Goal: Information Seeking & Learning: Learn about a topic

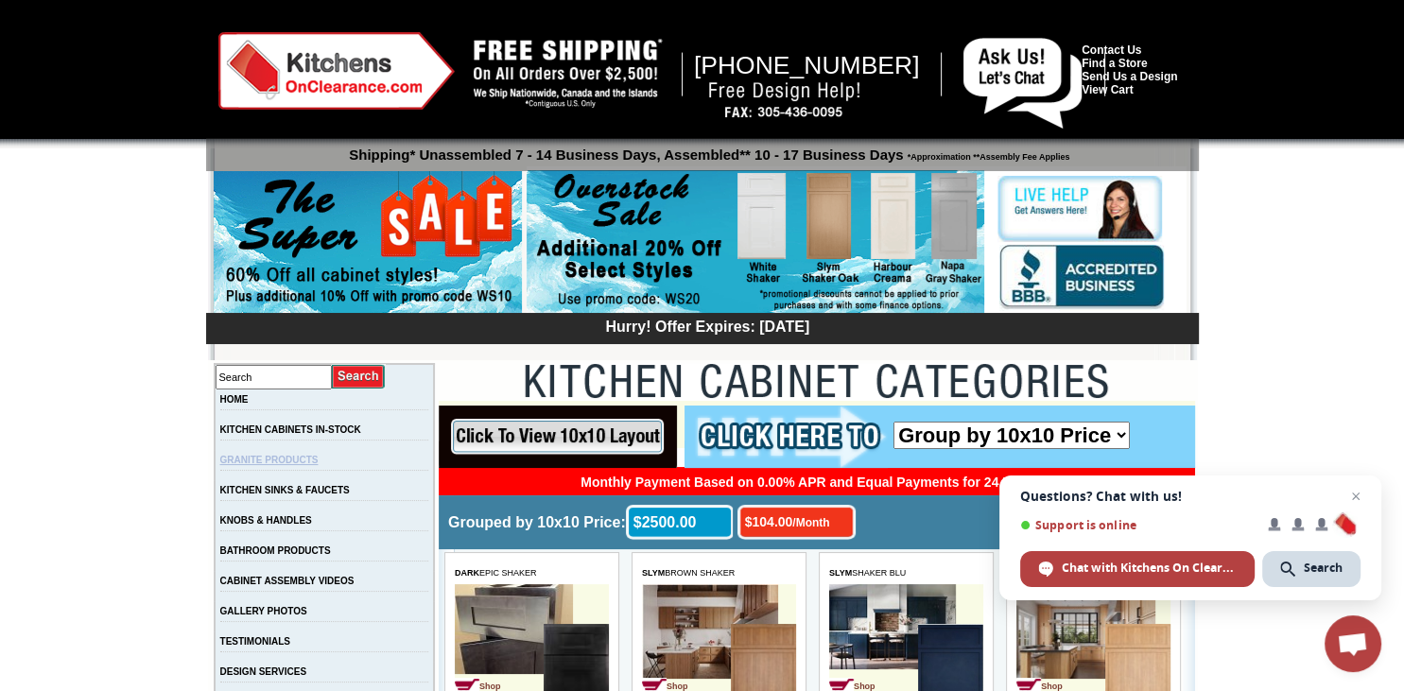
click at [319, 459] on link "GRANITE PRODUCTS" at bounding box center [269, 460] width 98 height 10
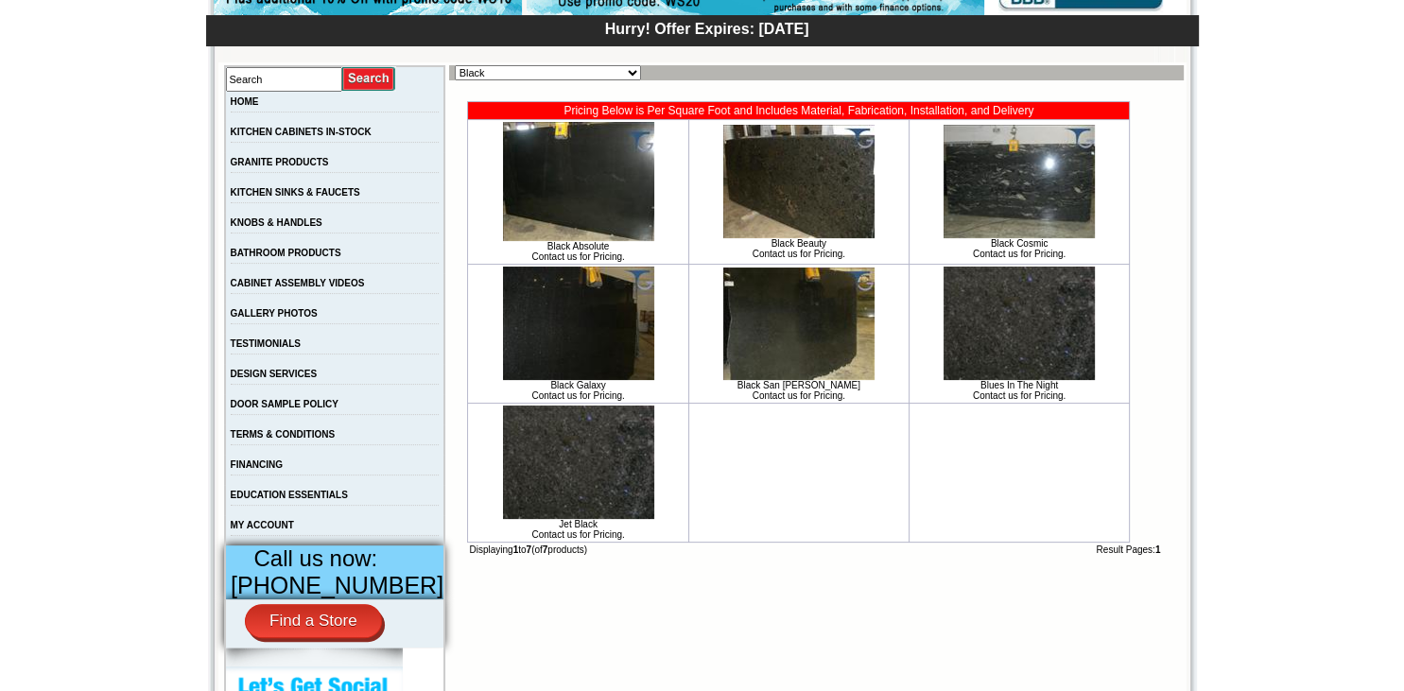
scroll to position [299, 0]
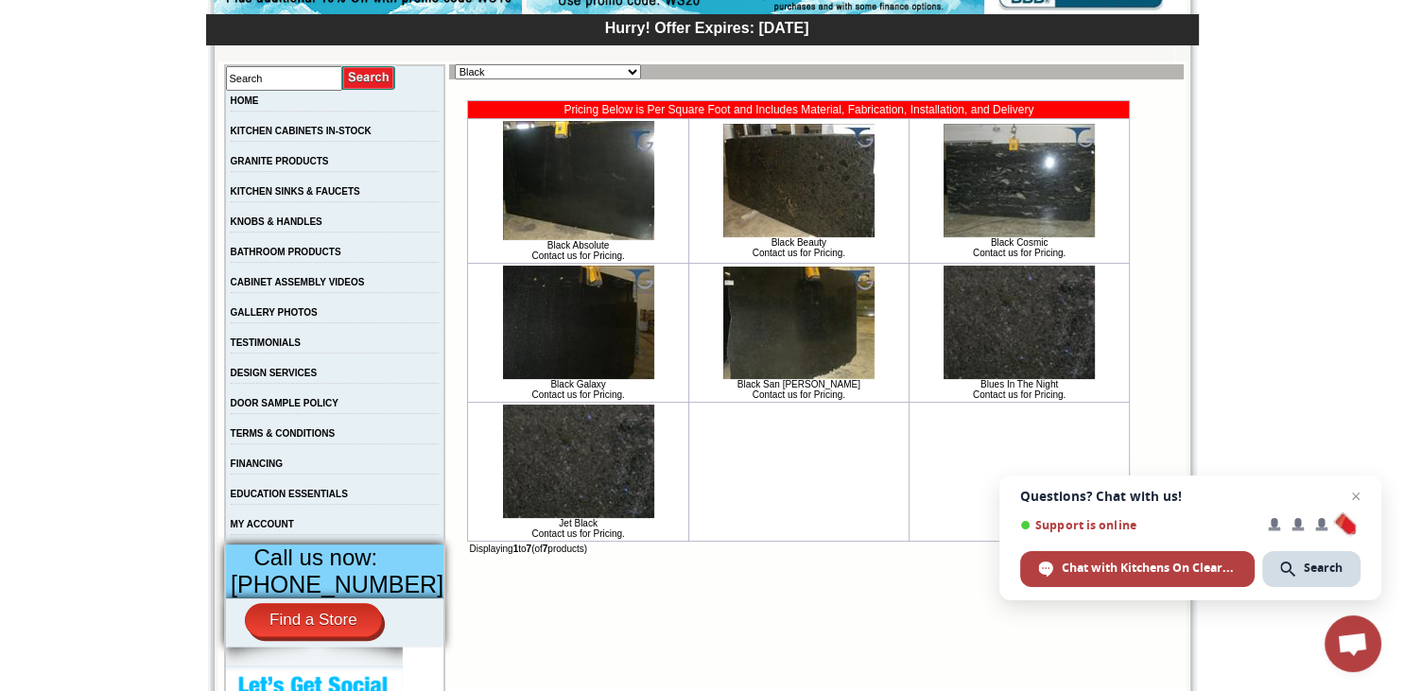
click at [455, 64] on select "Black Blue Brown Exotic Green Juparana Exotics Marble / Travertine New Arrivals…" at bounding box center [548, 71] width 186 height 15
select select "https://www.kitchensonclearance.com/granite-products-white-grey-c-61_7772.html"
click option "White / Grey" at bounding box center [0, 0] width 0 height 0
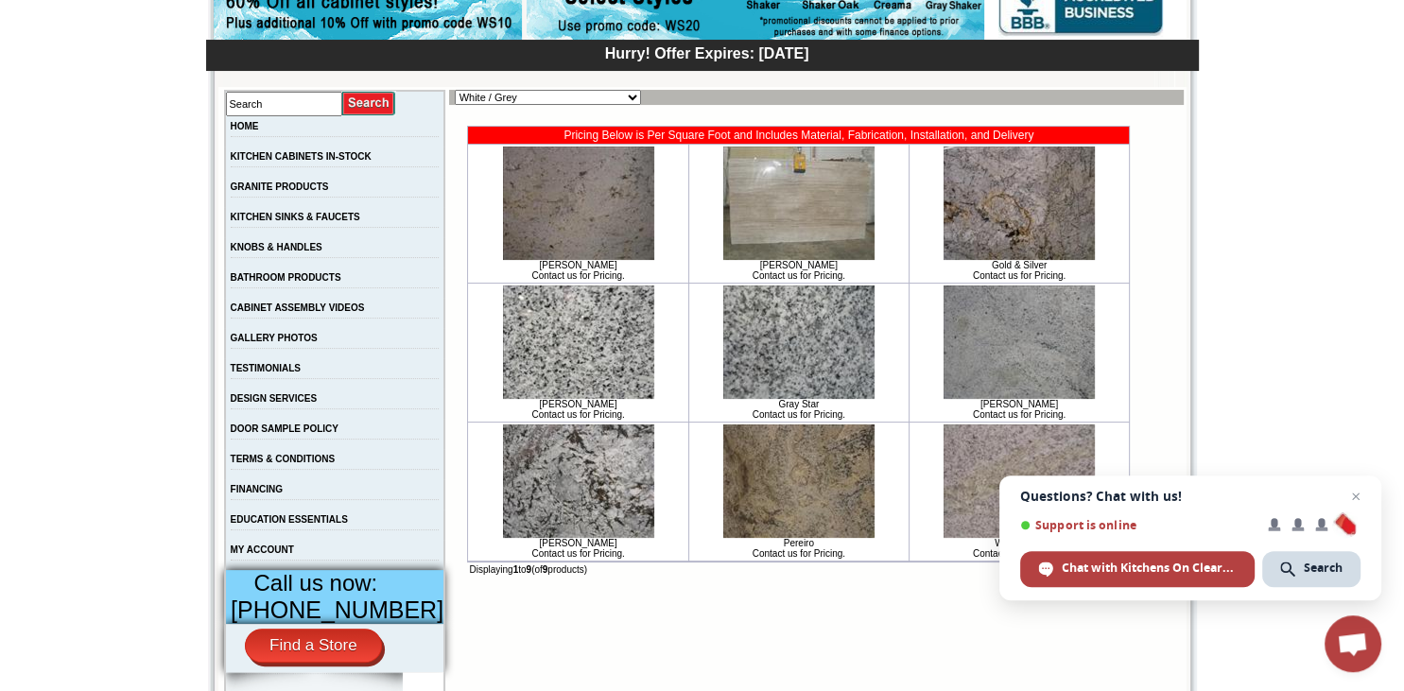
scroll to position [199, 0]
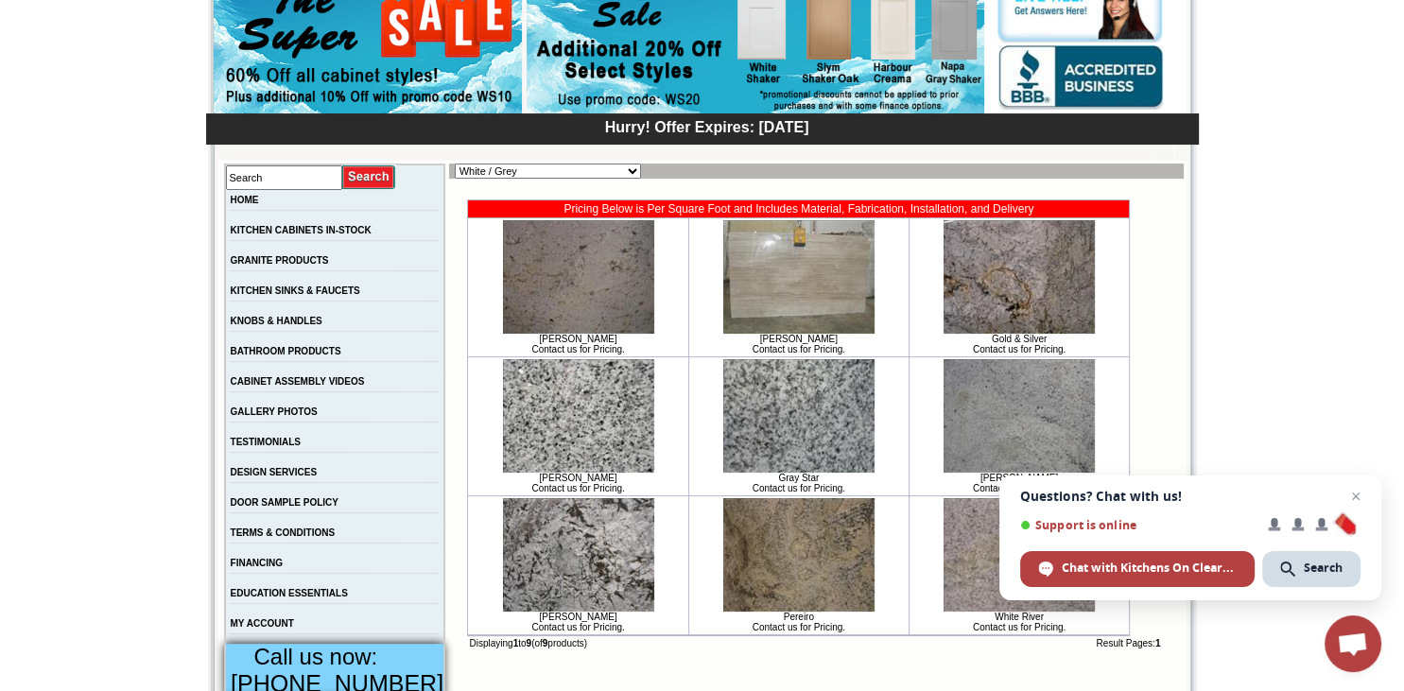
click at [809, 309] on img at bounding box center [798, 276] width 151 height 113
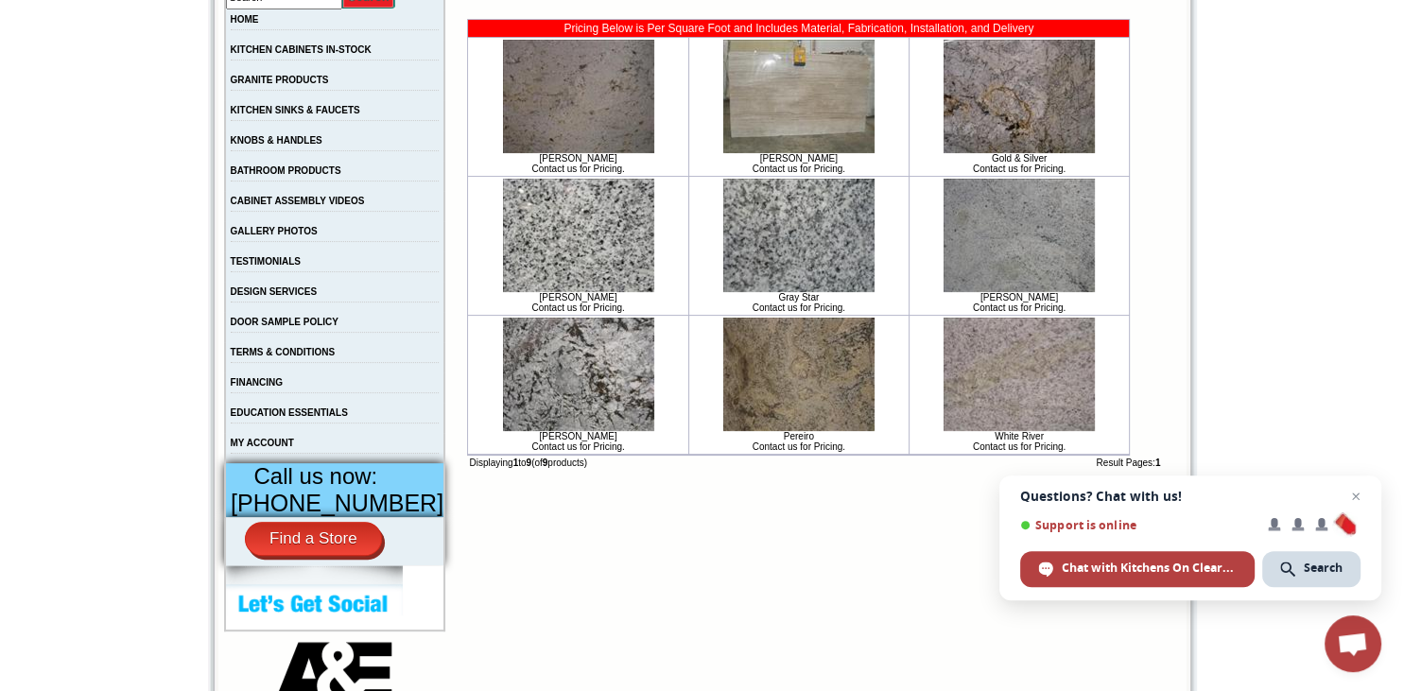
scroll to position [399, 0]
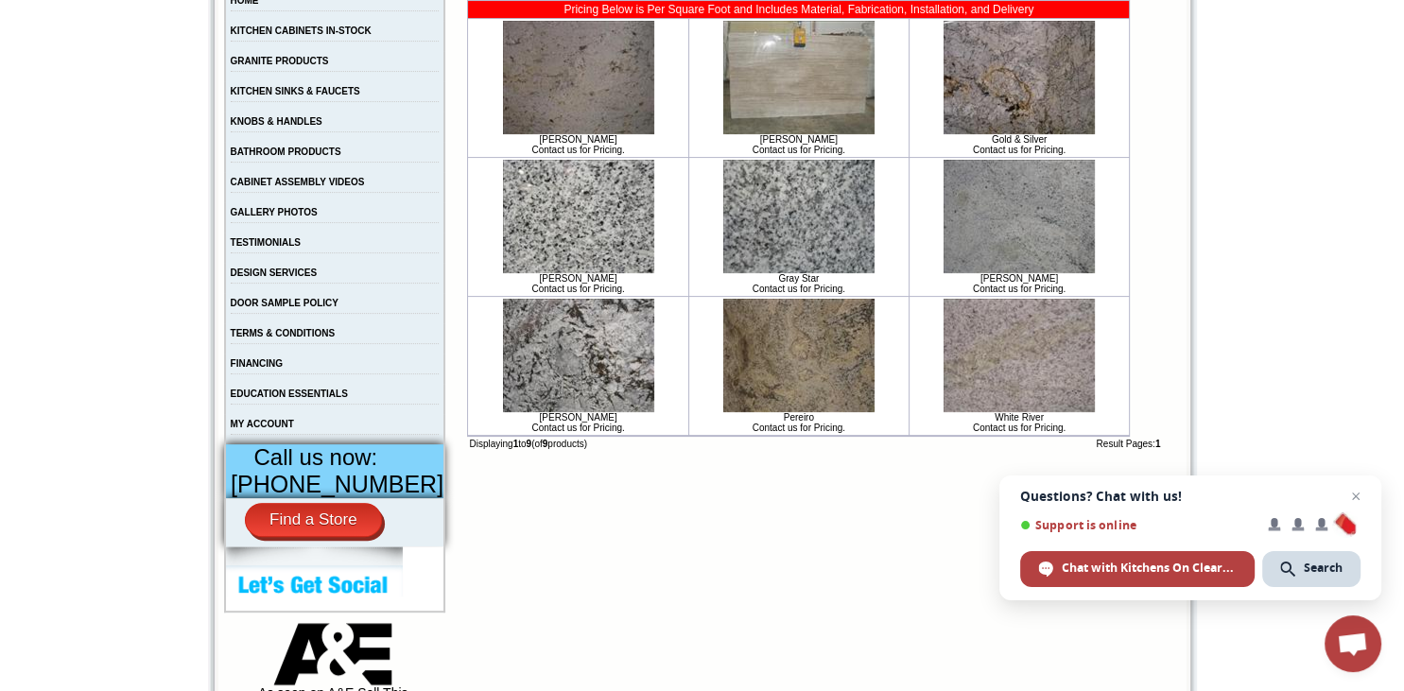
click at [1033, 371] on img at bounding box center [1019, 355] width 151 height 113
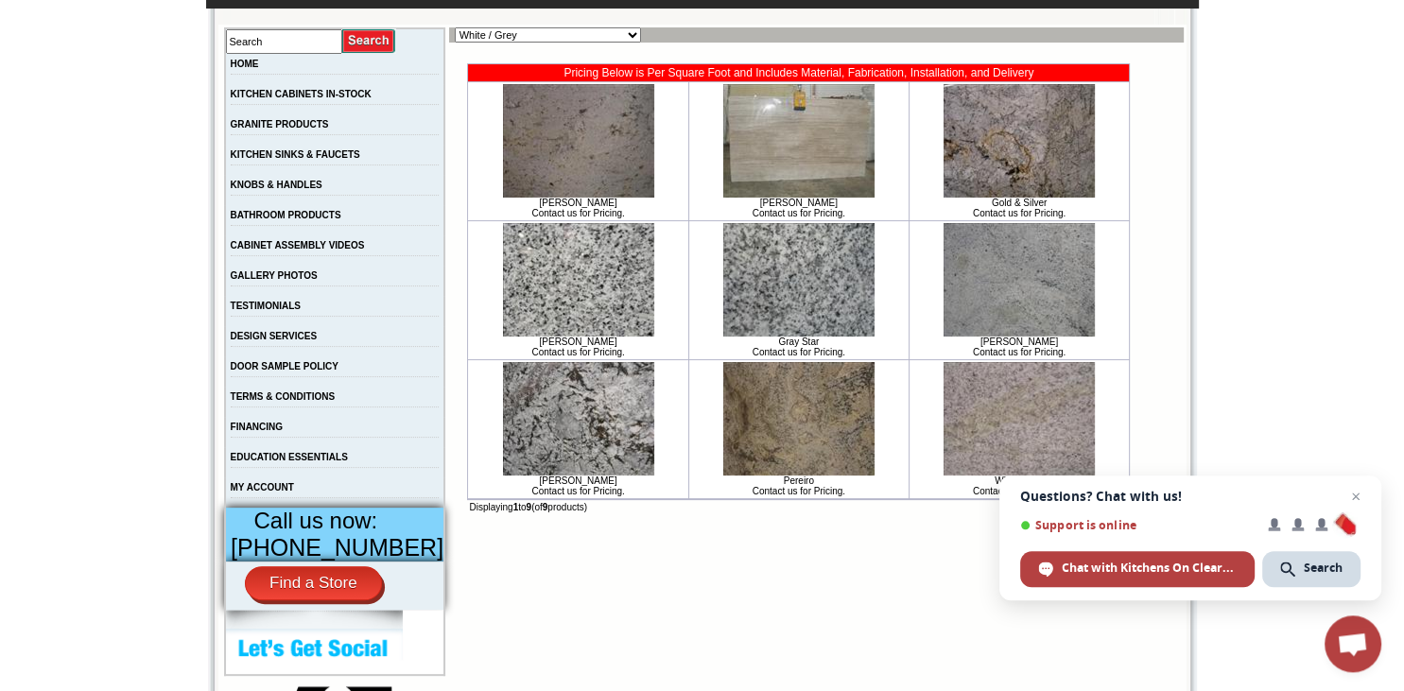
scroll to position [299, 0]
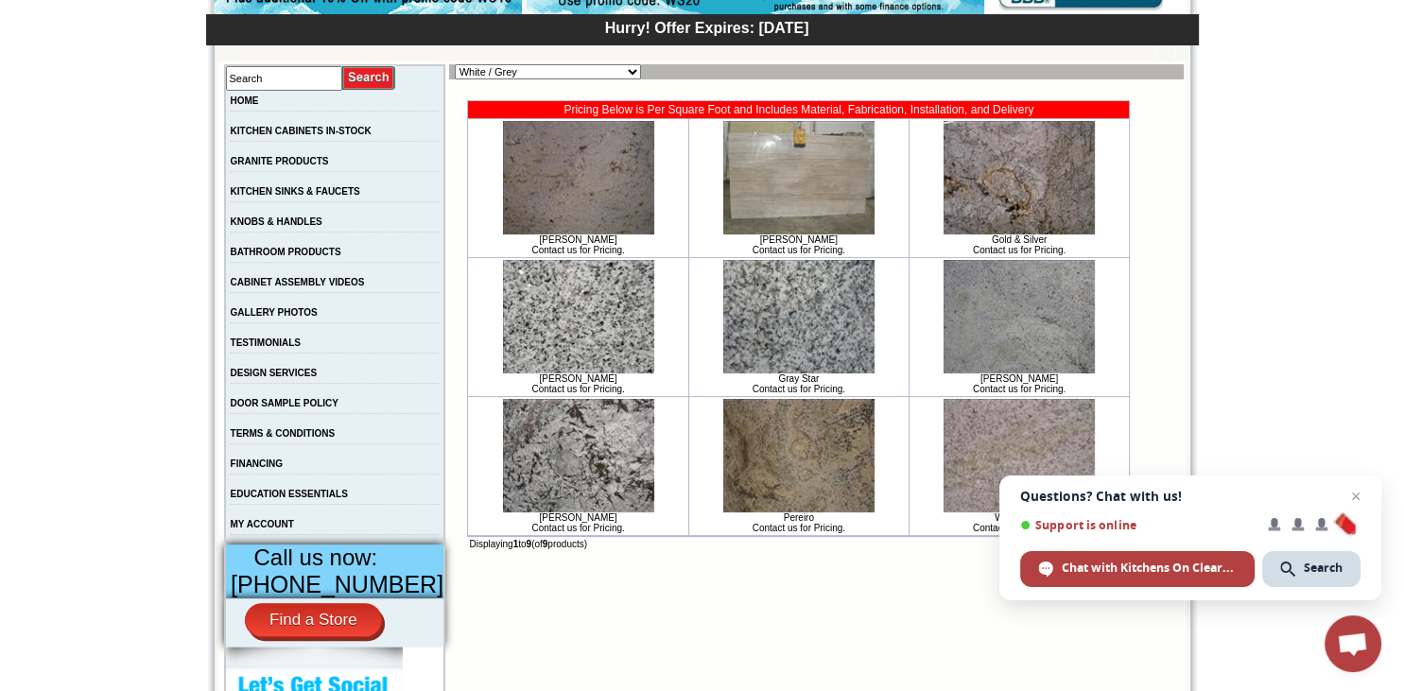
click at [745, 172] on img at bounding box center [798, 177] width 151 height 113
click at [455, 64] on select "Black Blue Brown Exotic Green Juparana Exotics Marble / Travertine New Arrivals…" at bounding box center [548, 71] width 186 height 15
select select "https://www.kitchensonclearance.com/granite-products-marble-travertine-c-61_776…"
click option "Marble / Travertine" at bounding box center [0, 0] width 0 height 0
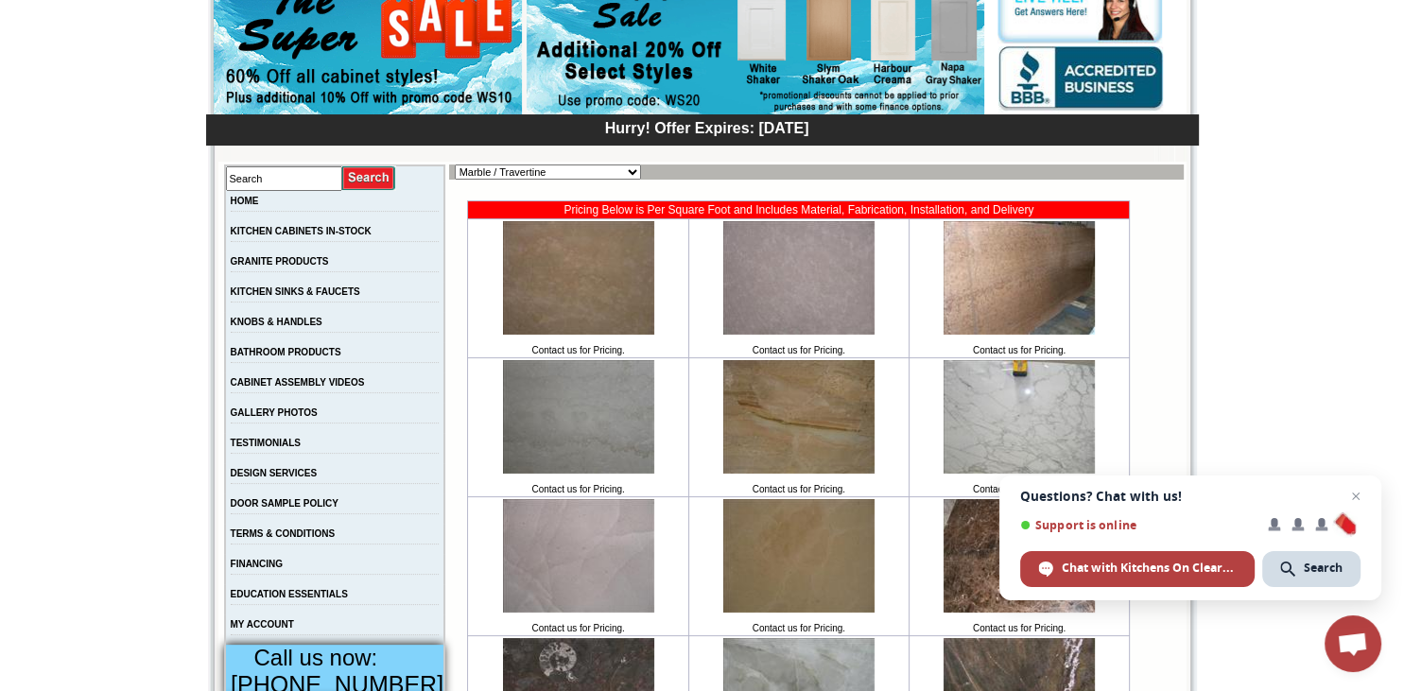
scroll to position [199, 0]
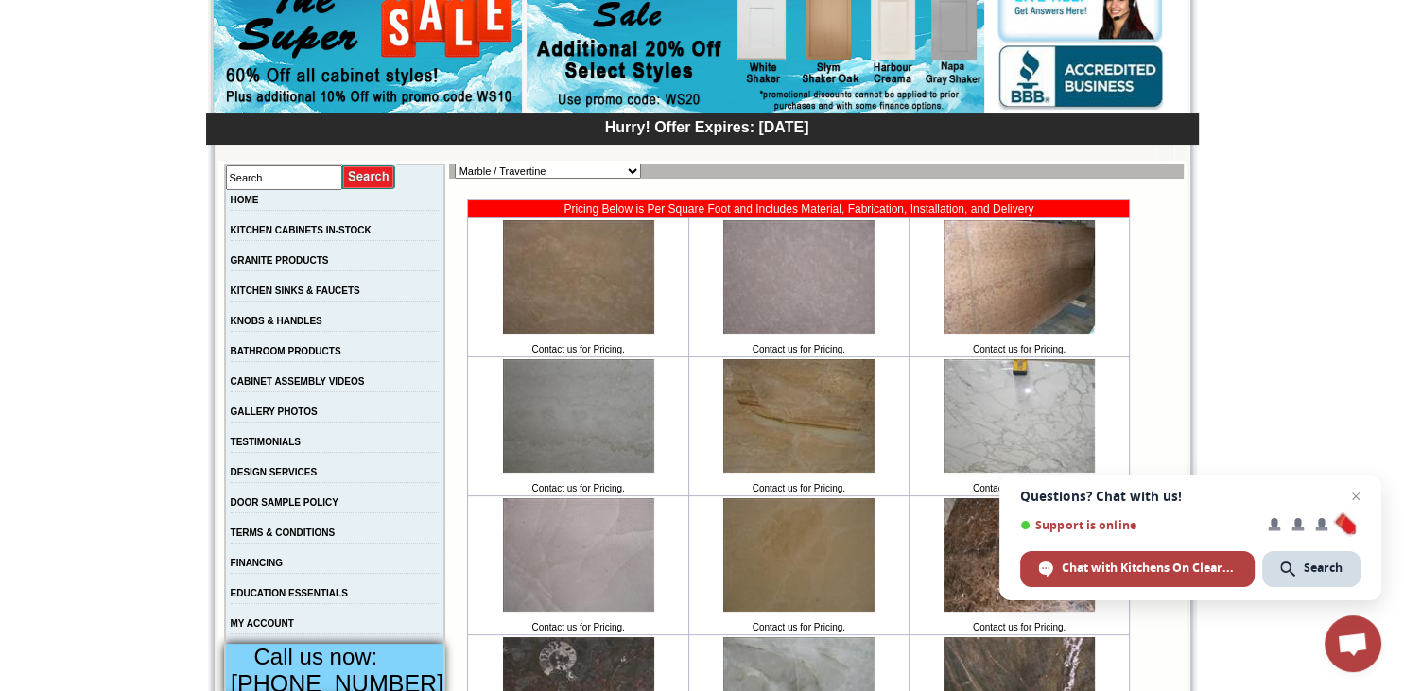
click at [455, 164] on select "Black Blue Brown Exotic Green Juparana Exotics Marble / Travertine New Arrivals…" at bounding box center [548, 171] width 186 height 15
select select "https://www.kitchensonclearance.com/granite-products-arrivals-c-61_7768.html"
click option "New Arrivals" at bounding box center [0, 0] width 0 height 0
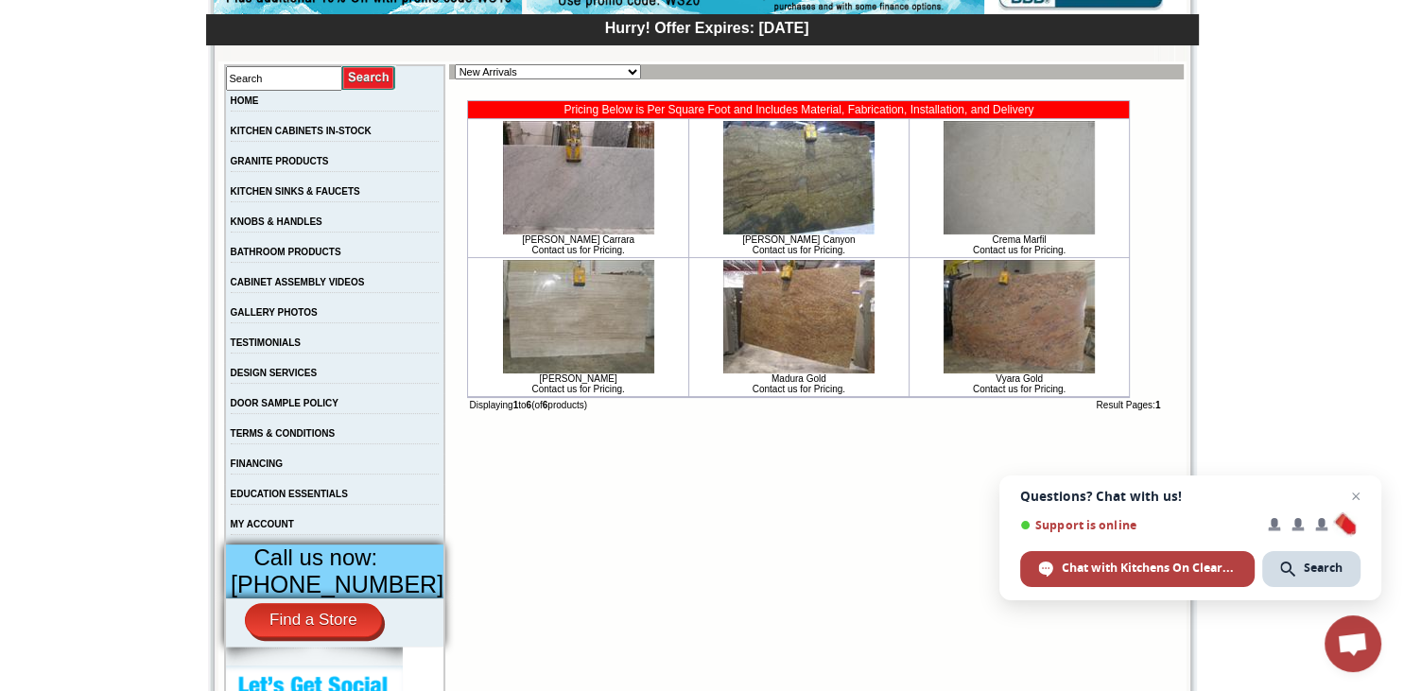
scroll to position [199, 0]
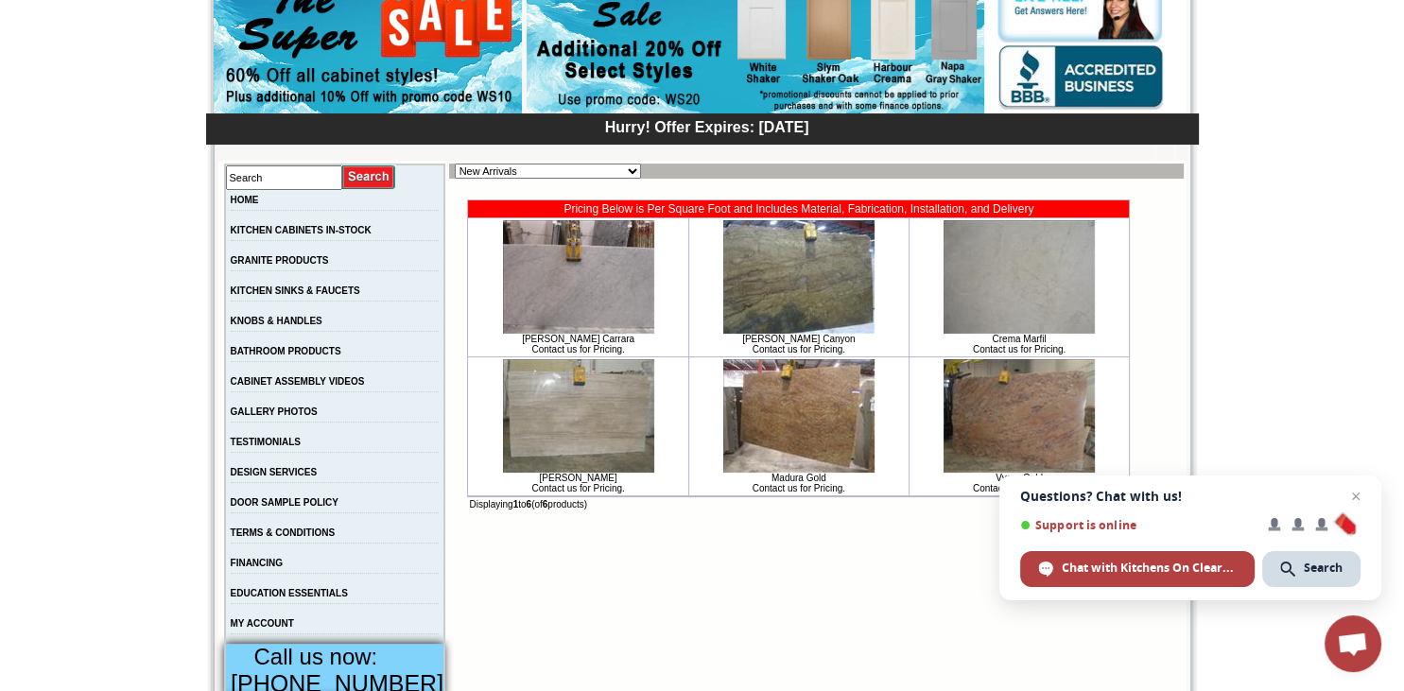
click at [550, 318] on img at bounding box center [578, 276] width 151 height 113
click at [1049, 296] on img at bounding box center [1019, 276] width 151 height 113
click at [749, 297] on img at bounding box center [798, 276] width 151 height 113
click at [739, 398] on img at bounding box center [798, 415] width 151 height 113
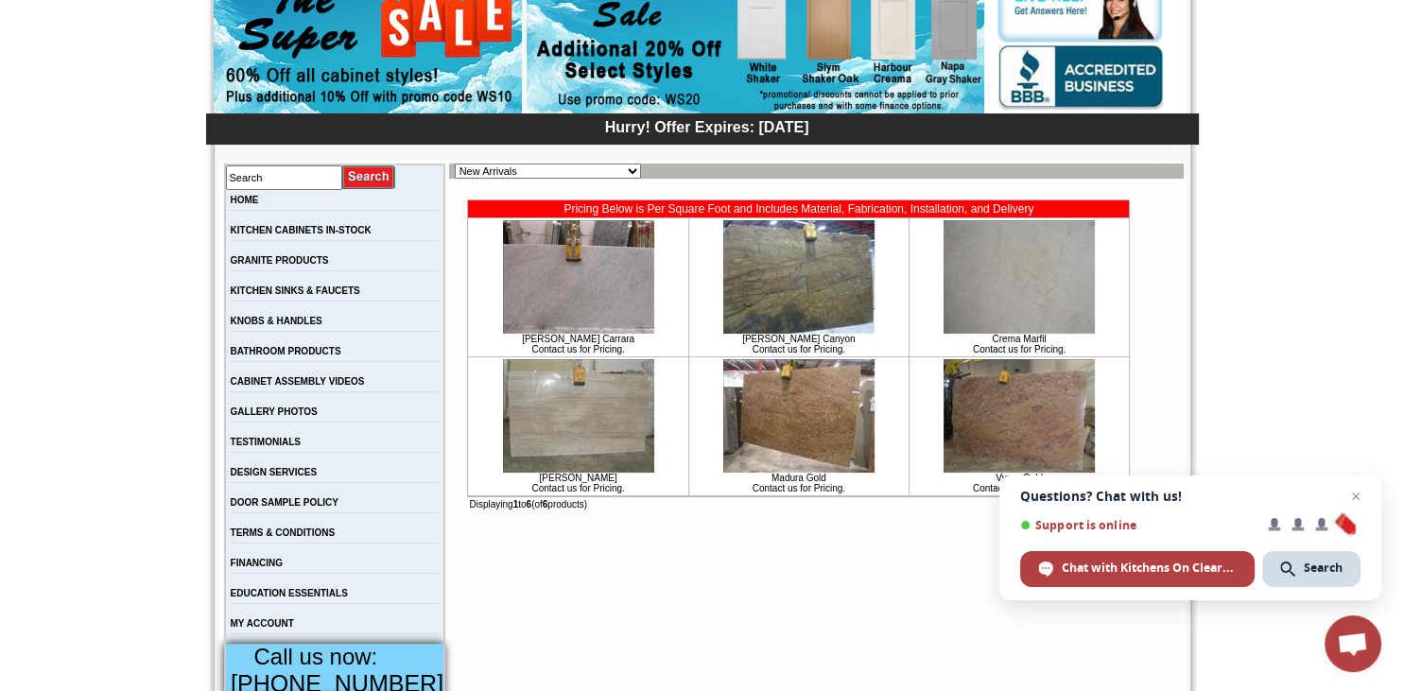
click at [587, 414] on img at bounding box center [578, 415] width 151 height 113
click at [319, 262] on link "GRANITE PRODUCTS" at bounding box center [280, 260] width 98 height 10
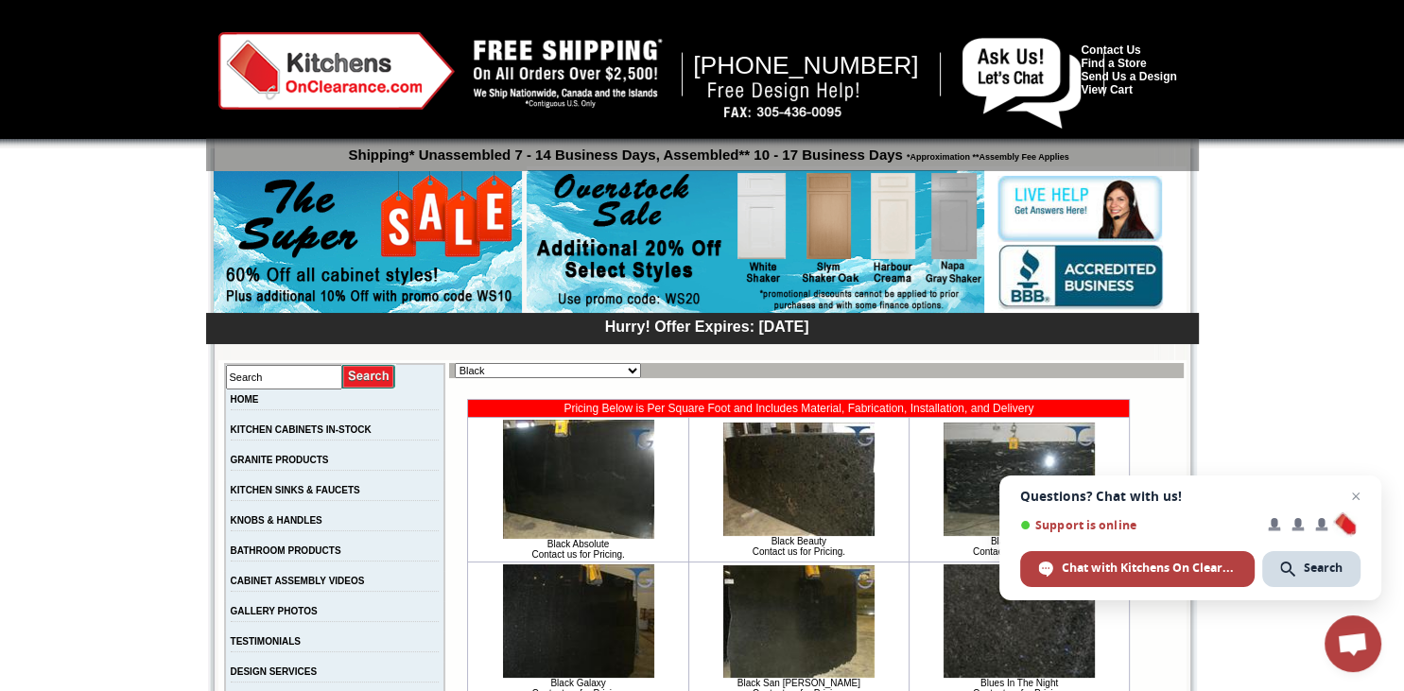
click at [455, 363] on select "Black Blue Brown Exotic Green Juparana Exotics Marble / Travertine New Arrivals…" at bounding box center [548, 370] width 186 height 15
select select "[URL][DOMAIN_NAME]"
click option "Prefabricated Granites 108" X 25.5"" at bounding box center [0, 0] width 0 height 0
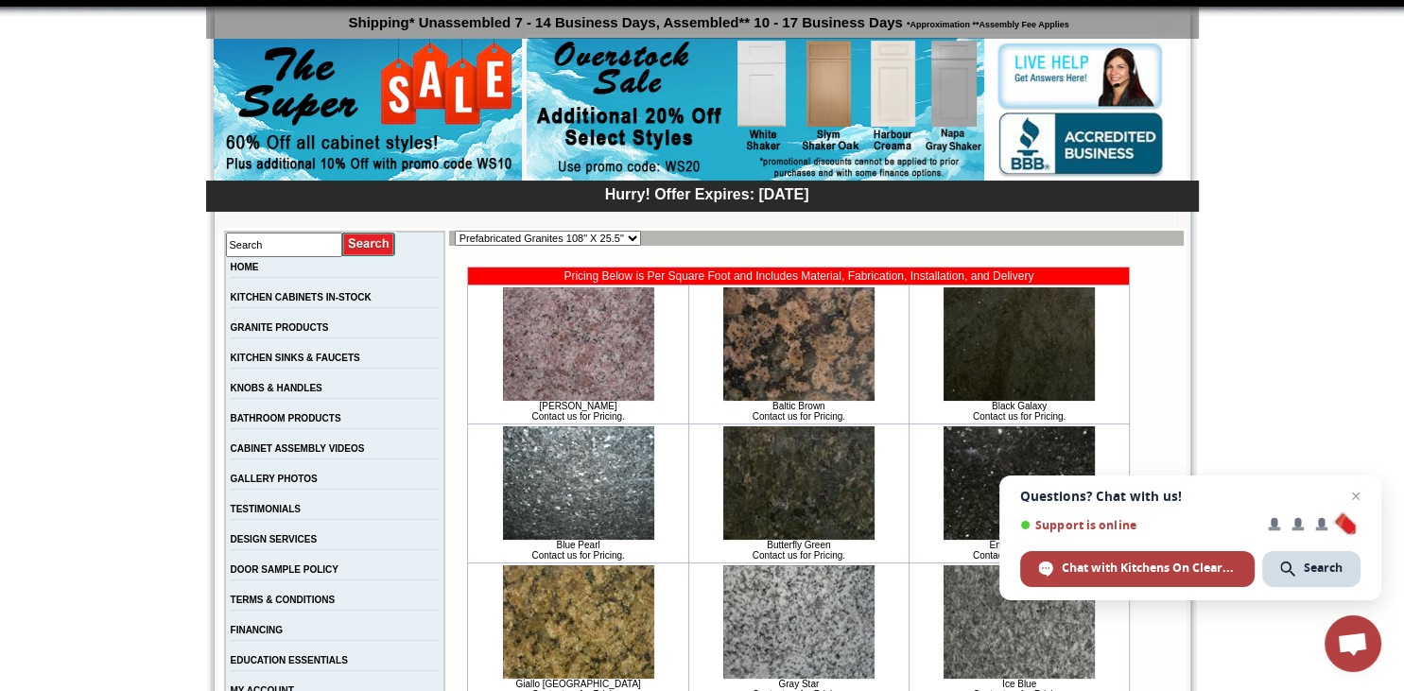
scroll to position [99, 0]
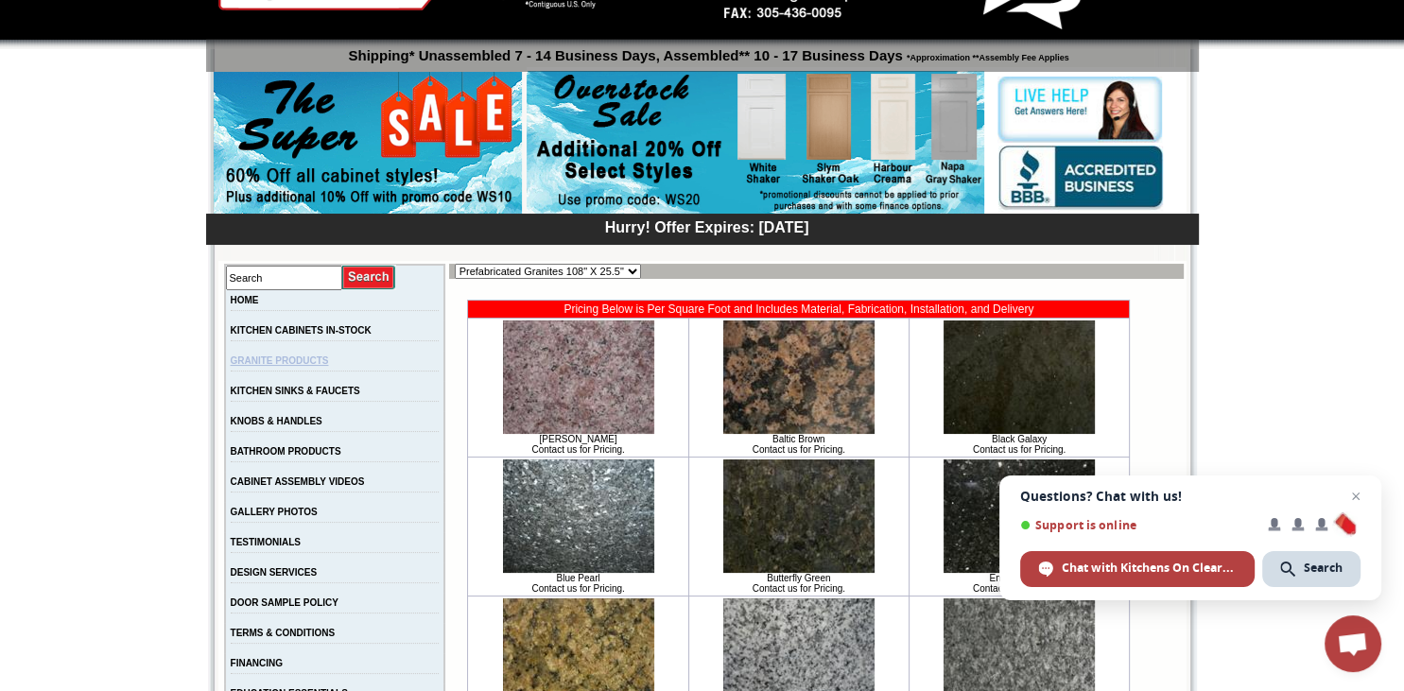
click at [305, 365] on link "GRANITE PRODUCTS" at bounding box center [280, 360] width 98 height 10
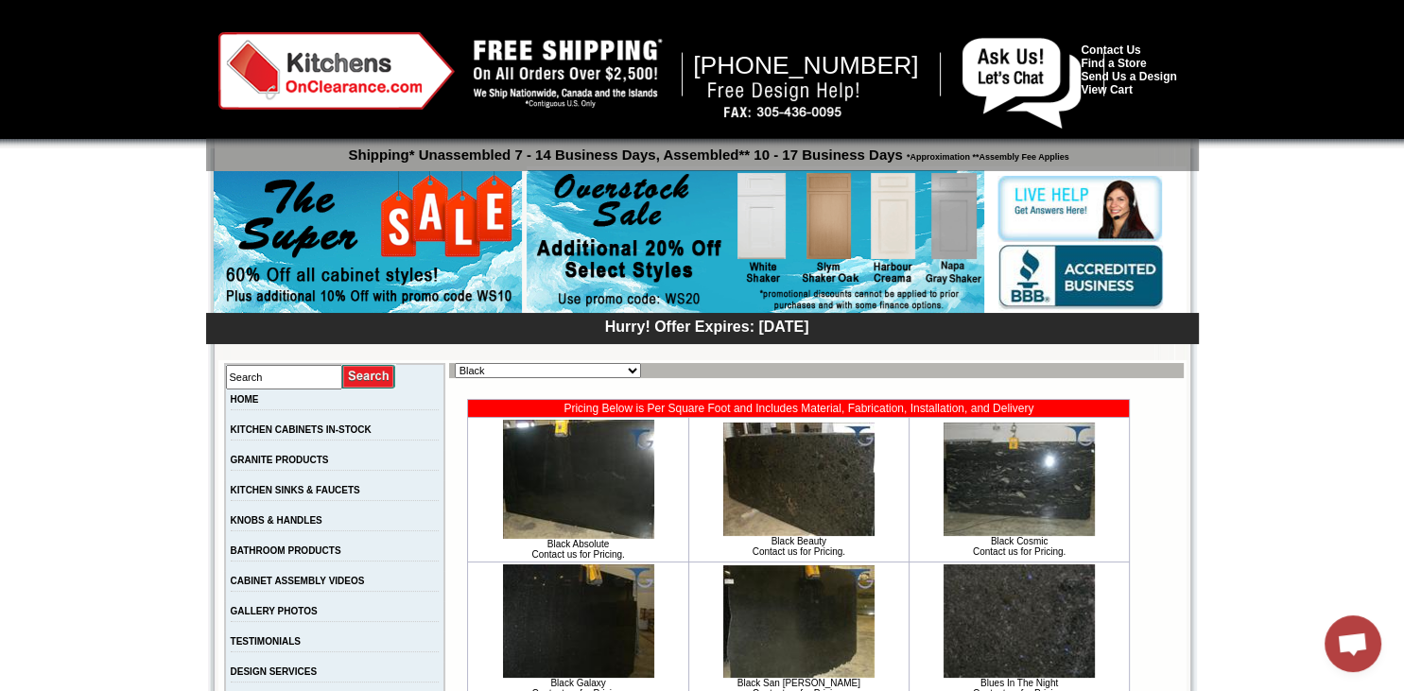
click at [455, 363] on select "Black Blue Brown Exotic Green Juparana Exotics Marble / Travertine New Arrivals…" at bounding box center [548, 370] width 186 height 15
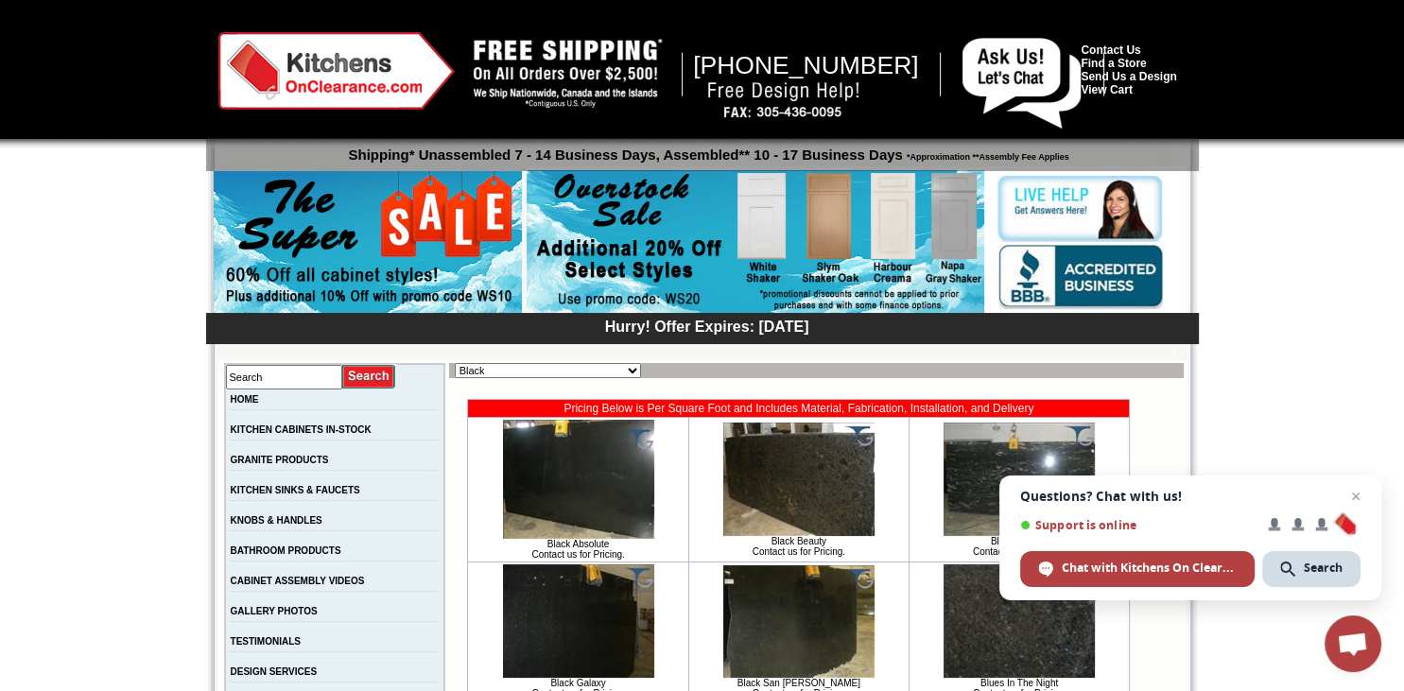
select select "https://www.kitchensonclearance.com/granite-products-marble-travertine-c-61_776…"
click option "Marble / Travertine" at bounding box center [0, 0] width 0 height 0
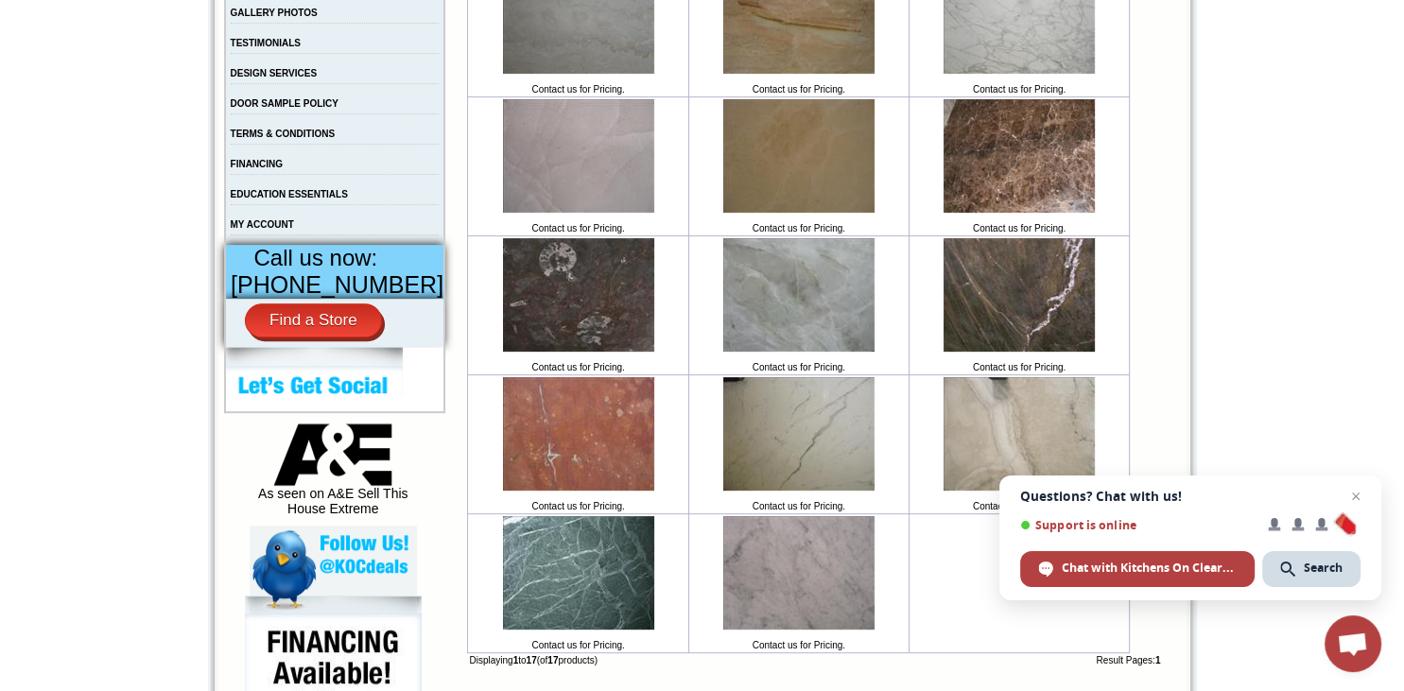
scroll to position [499, 0]
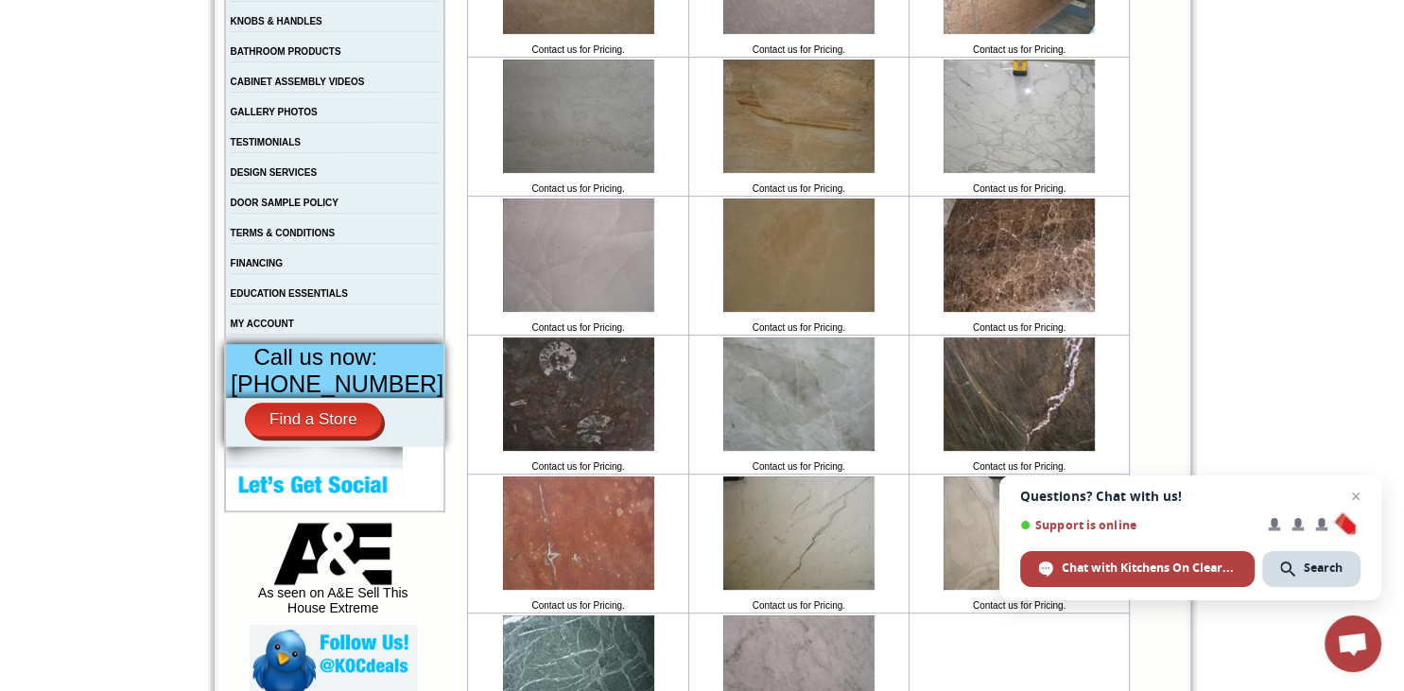
click at [1033, 145] on img at bounding box center [1019, 116] width 151 height 113
click at [779, 550] on img at bounding box center [798, 532] width 151 height 113
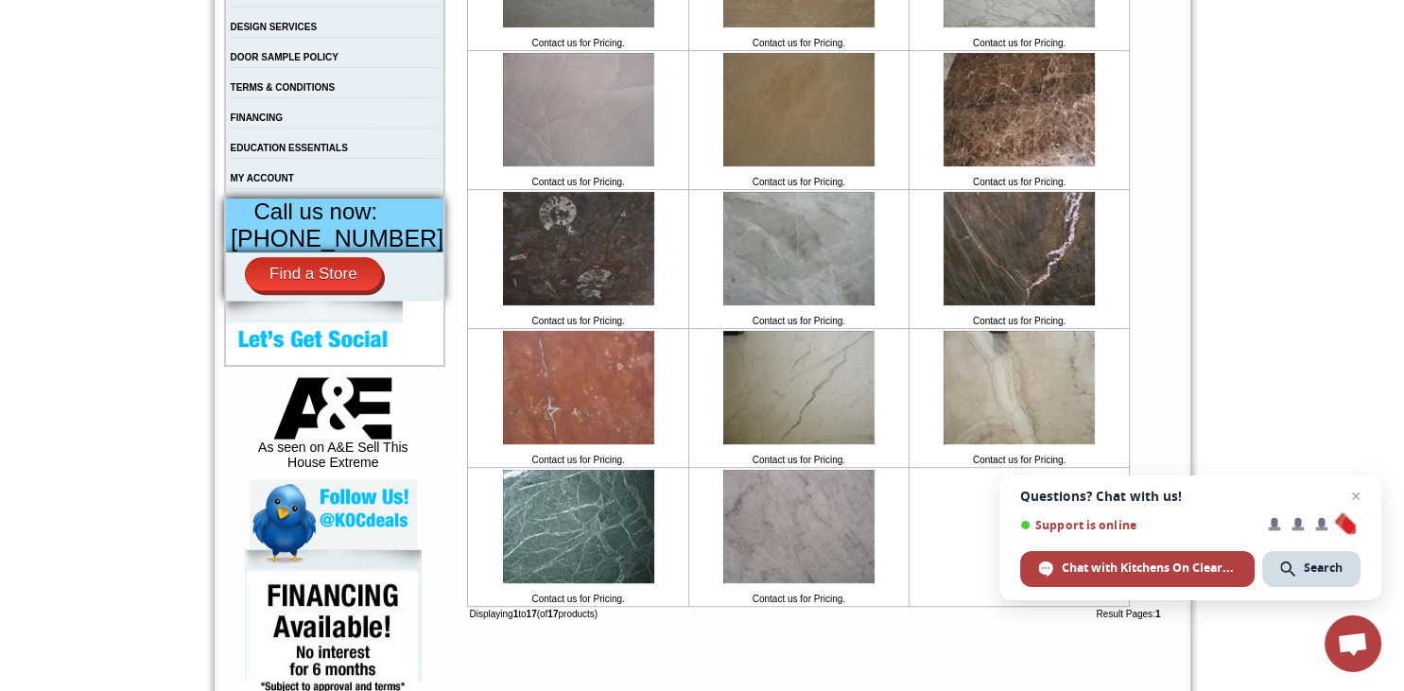
scroll to position [598, 0]
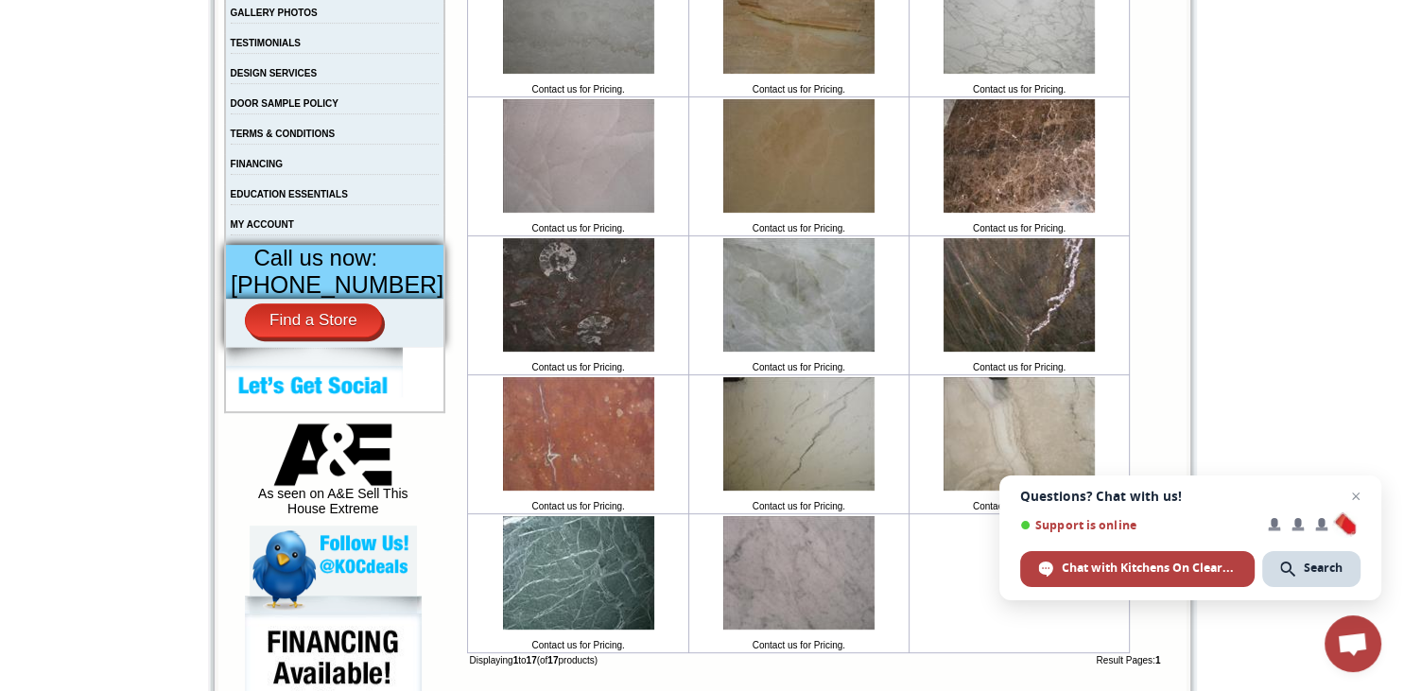
click at [782, 331] on img at bounding box center [798, 294] width 151 height 113
click at [1332, 320] on body "1-888-620-2936 Contact Us Find a Store Send Us a Design View Cart Shipping* Una…" at bounding box center [702, 605] width 1404 height 2406
click at [563, 169] on img at bounding box center [578, 155] width 151 height 113
click at [1295, 114] on body "1-888-620-2936 Contact Us Find a Store Send Us a Design View Cart Shipping* Una…" at bounding box center [702, 605] width 1404 height 2406
click at [297, 139] on link "TERMS & CONDITIONS" at bounding box center [283, 134] width 105 height 10
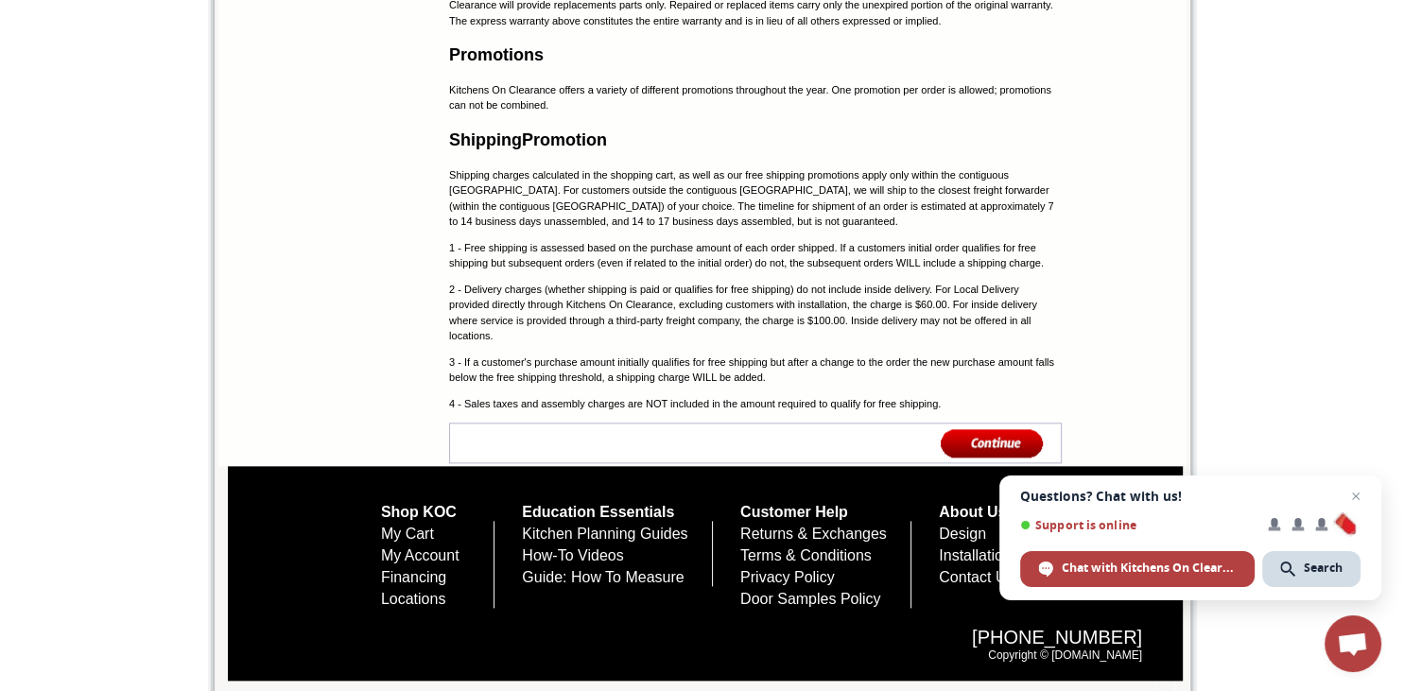
scroll to position [2231, 0]
click at [958, 437] on img at bounding box center [992, 442] width 103 height 31
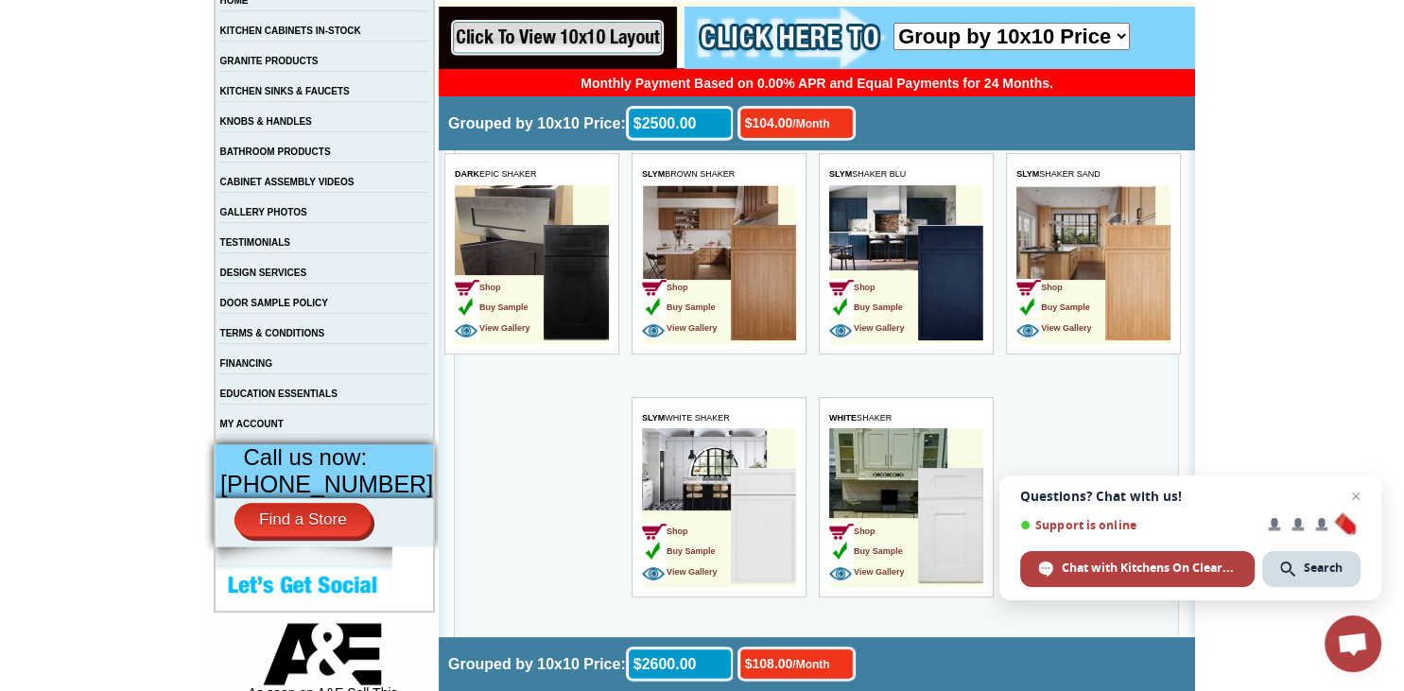
scroll to position [499, 0]
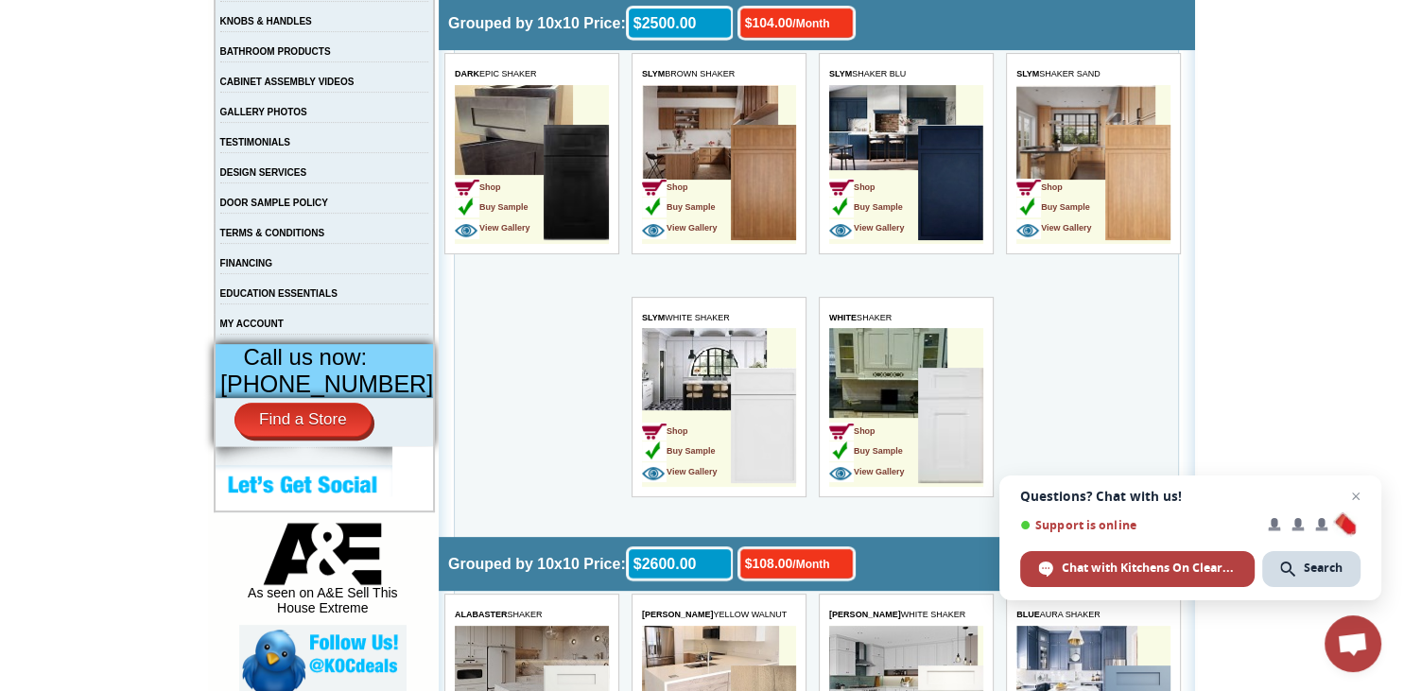
click at [701, 377] on td "Shop Buy Sample View Gallery" at bounding box center [686, 427] width 89 height 119
click at [873, 396] on td "Shop Buy Sample View Gallery" at bounding box center [873, 427] width 89 height 119
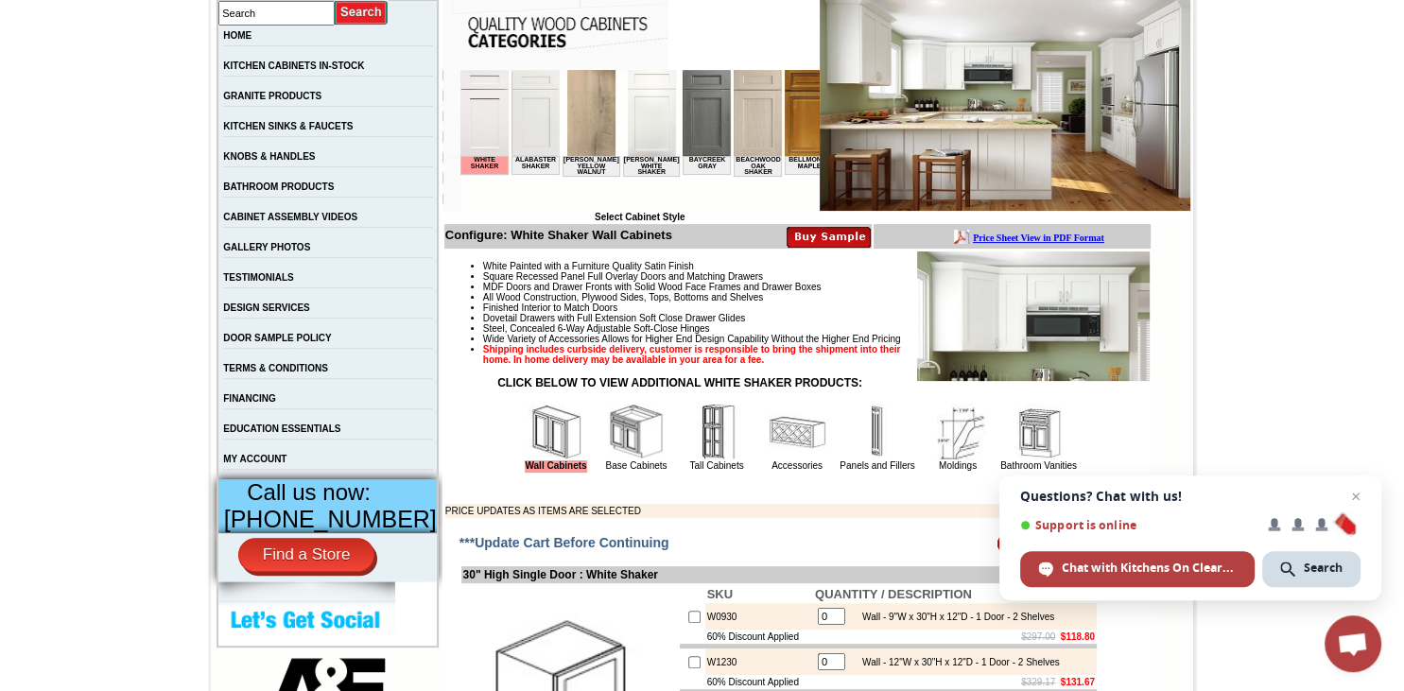
scroll to position [399, 0]
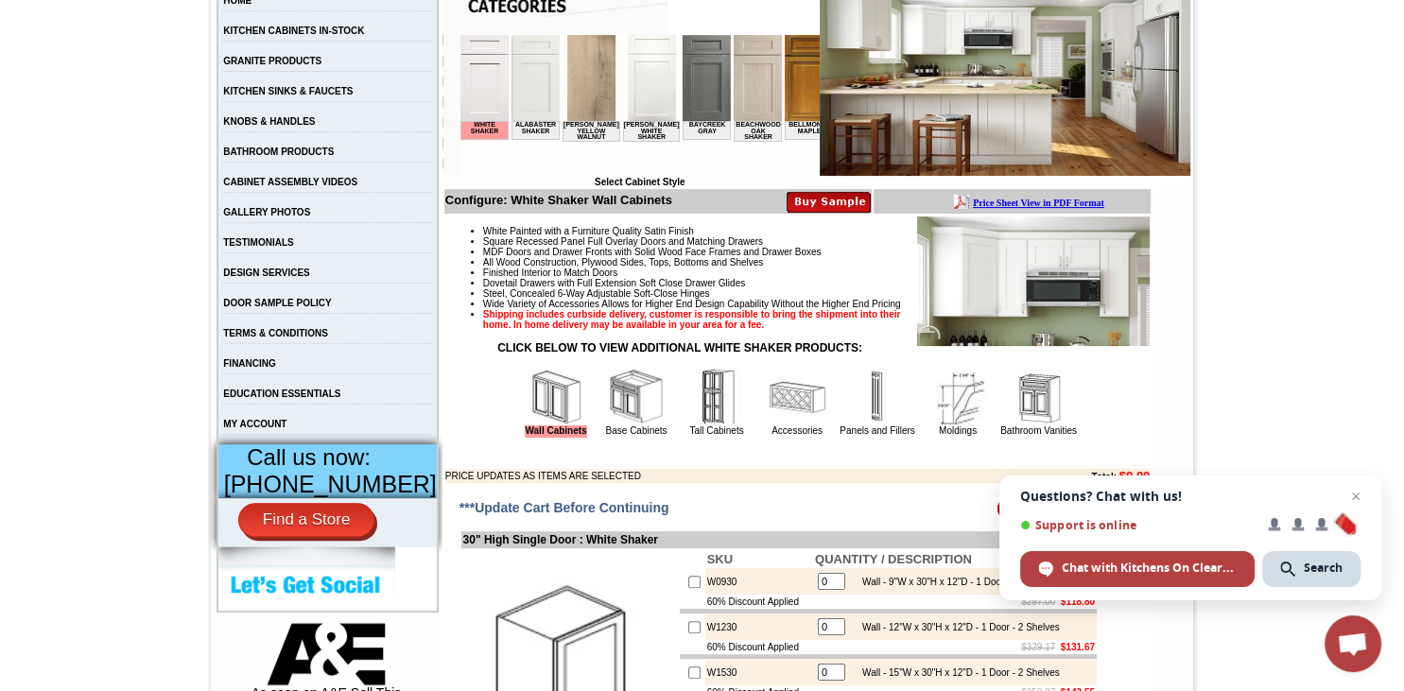
click at [1067, 201] on b "Price Sheet View in PDF Format" at bounding box center [1038, 203] width 131 height 10
drag, startPoint x: 463, startPoint y: 240, endPoint x: 458, endPoint y: 308, distance: 68.3
click at [733, 459] on p at bounding box center [797, 454] width 704 height 10
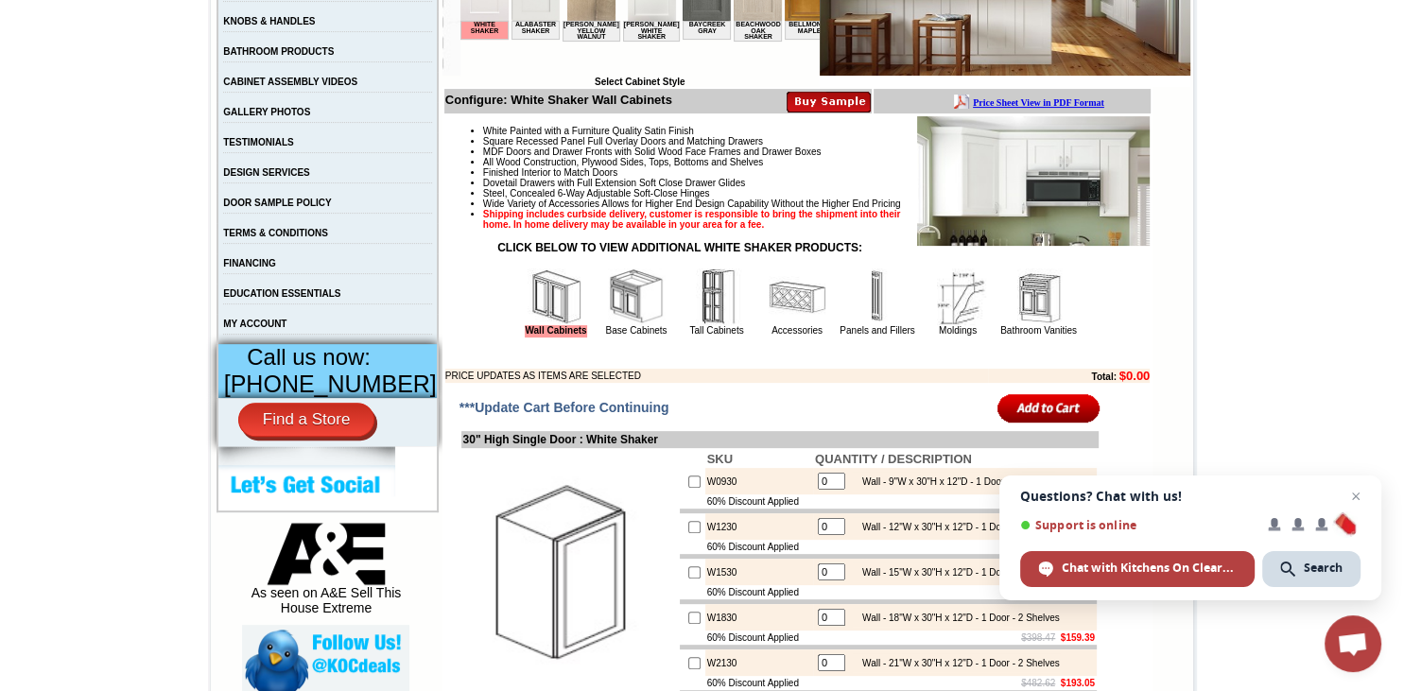
scroll to position [598, 0]
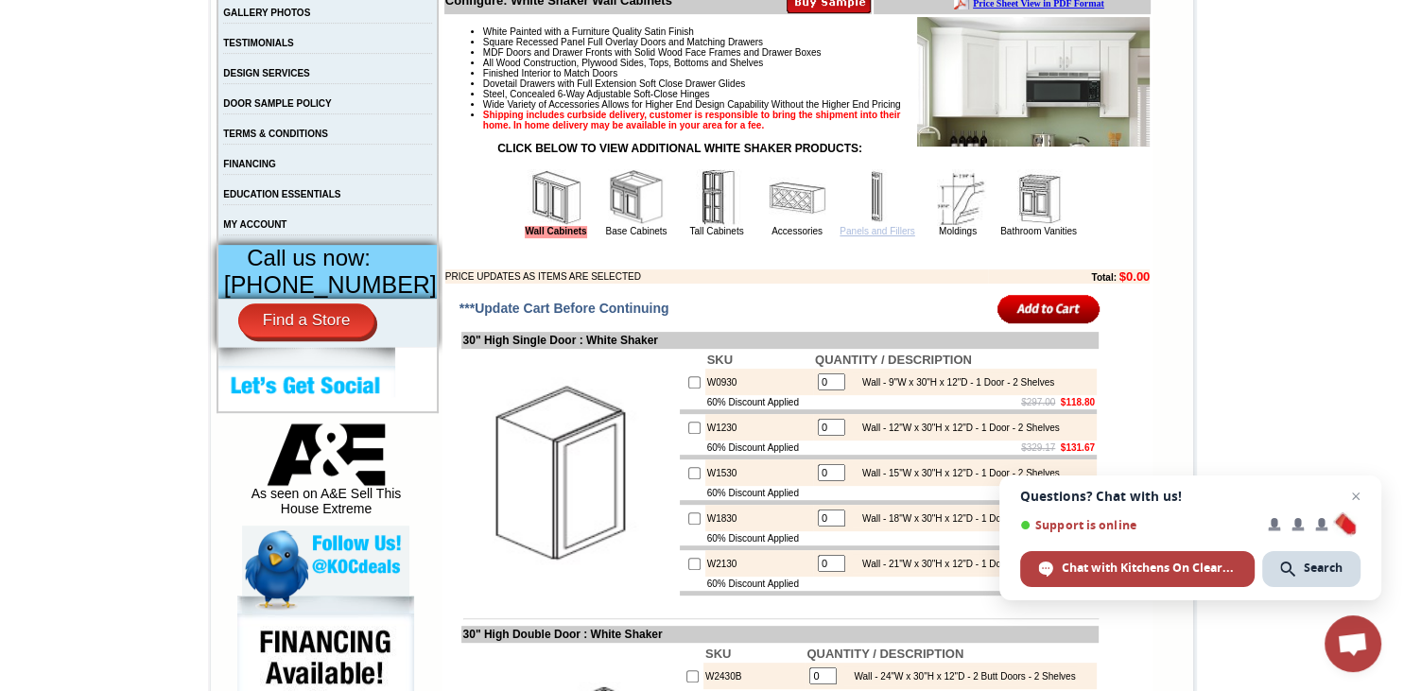
click at [851, 236] on link "Panels and Fillers" at bounding box center [877, 231] width 75 height 10
